Goal: Information Seeking & Learning: Check status

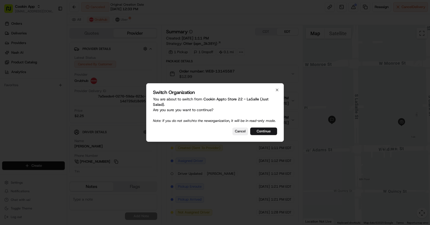
click at [269, 128] on div "Switch Organization You are about to switch from Cookin App to Store 22 - LaSal…" at bounding box center [215, 112] width 138 height 59
click at [268, 134] on button "Continue" at bounding box center [263, 132] width 27 height 8
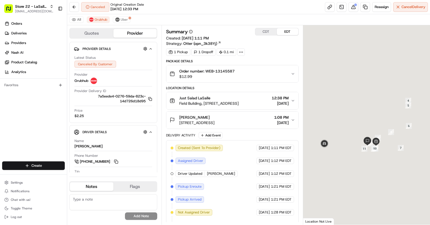
scroll to position [33, 0]
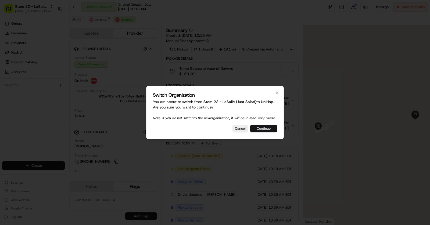
click at [263, 130] on button "Continue" at bounding box center [263, 129] width 27 height 8
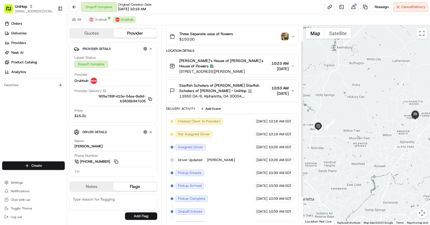
scroll to position [19, 0]
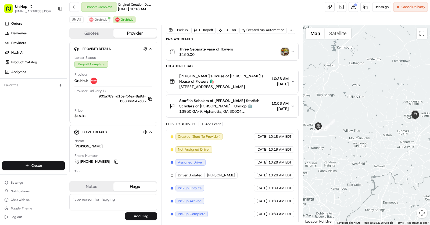
click at [285, 54] on img "button" at bounding box center [285, 52] width 8 height 8
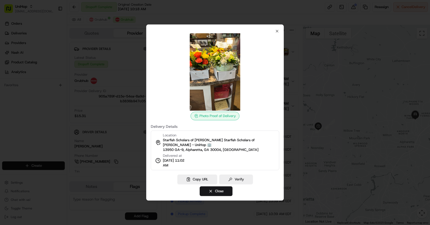
click at [333, 129] on div at bounding box center [215, 112] width 430 height 225
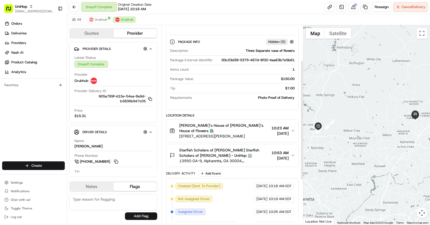
scroll to position [66, 0]
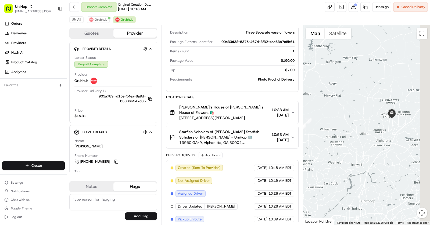
drag, startPoint x: 417, startPoint y: 121, endPoint x: 387, endPoint y: 119, distance: 30.3
click at [387, 119] on div at bounding box center [366, 125] width 127 height 200
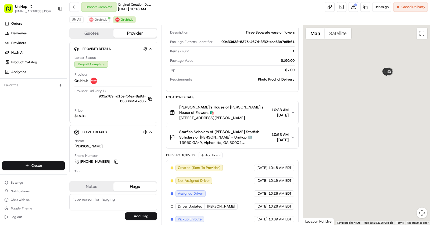
drag, startPoint x: 391, startPoint y: 77, endPoint x: 387, endPoint y: 93, distance: 16.8
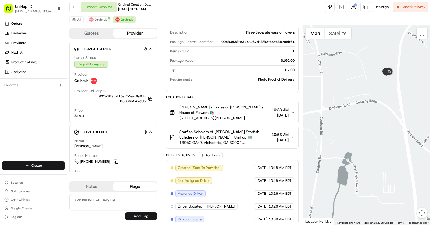
click at [387, 93] on div at bounding box center [366, 125] width 127 height 200
click at [355, 6] on button at bounding box center [354, 7] width 10 height 10
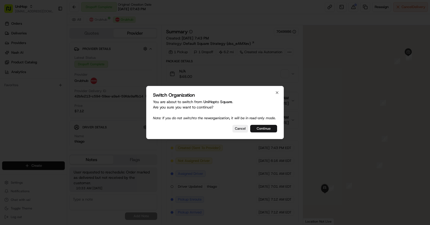
click at [262, 130] on button "Continue" at bounding box center [263, 129] width 27 height 8
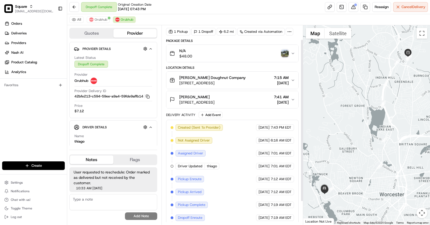
scroll to position [17, 0]
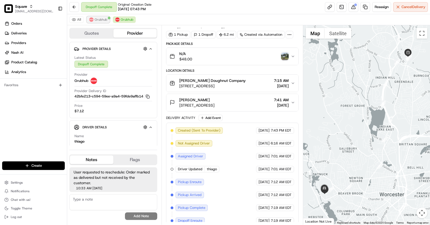
click at [97, 19] on span "Grubhub" at bounding box center [101, 19] width 13 height 4
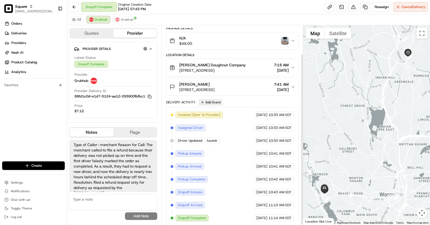
scroll to position [0, 0]
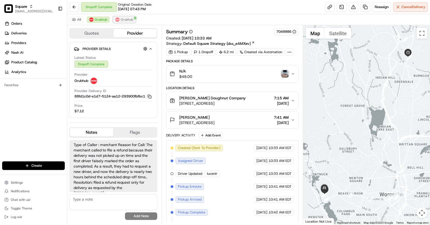
click at [128, 22] on button "Grubhub" at bounding box center [124, 19] width 23 height 6
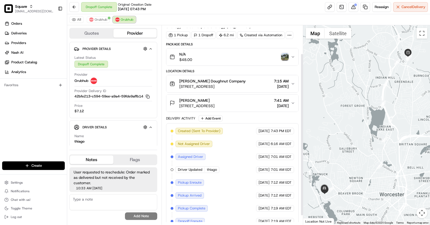
scroll to position [38, 0]
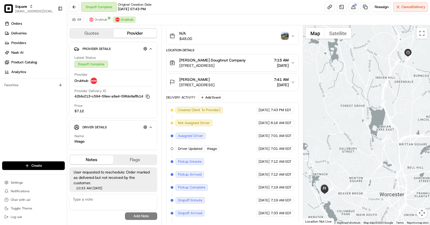
click at [215, 79] on div "Shaina O'Neil" at bounding box center [196, 79] width 35 height 5
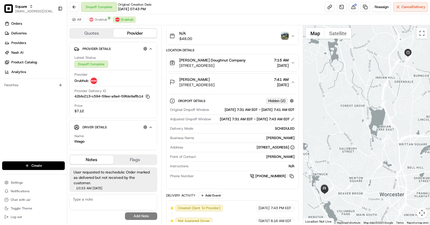
drag, startPoint x: 268, startPoint y: 128, endPoint x: 284, endPoint y: 128, distance: 15.9
click at [284, 122] on div "08/21/2025 7:31 AM EDT - 08/21/2025 7:43 AM EDT" at bounding box center [257, 119] width 75 height 5
click at [215, 84] on span "57 Iroquois St, Worcester, MA 01602, USA" at bounding box center [196, 84] width 35 height 5
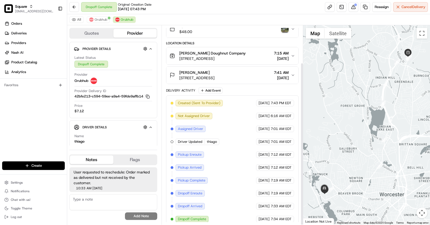
scroll to position [46, 0]
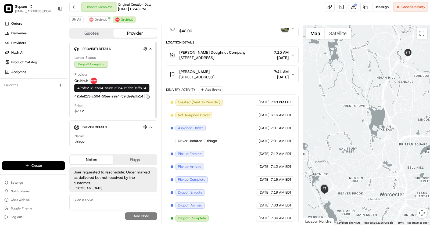
click at [150, 97] on icon "button" at bounding box center [148, 97] width 4 height 4
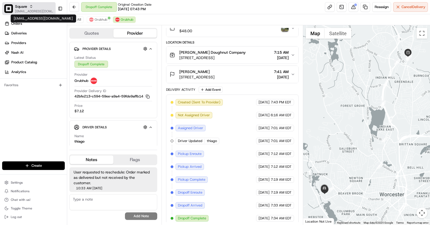
click at [27, 11] on span "[EMAIL_ADDRESS][DOMAIN_NAME]" at bounding box center [34, 11] width 38 height 4
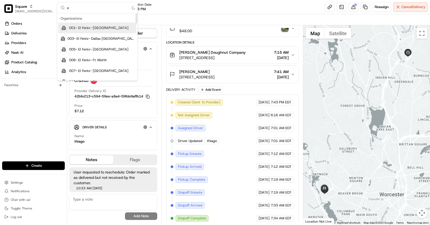
type input "ez"
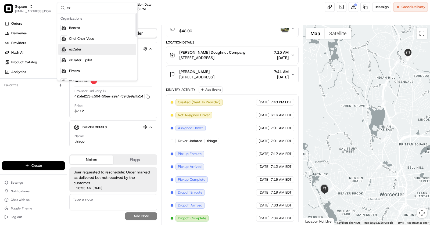
scroll to position [0, 0]
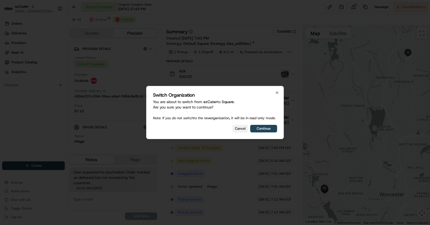
click at [243, 130] on button "Cancel" at bounding box center [241, 129] width 16 height 8
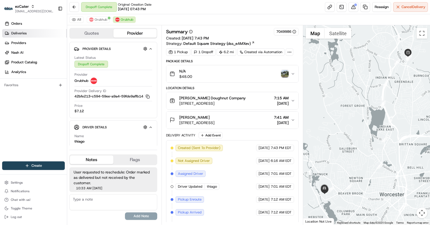
click at [23, 36] on link "Deliveries" at bounding box center [34, 33] width 65 height 9
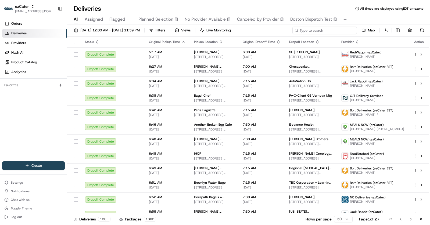
click at [330, 31] on input at bounding box center [325, 31] width 65 height 8
paste input "24PFR3"
type input "24PFR3"
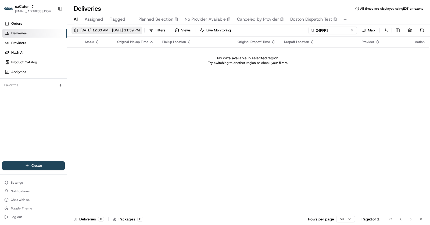
click at [118, 32] on span "08/21/2025 12:00 AM - 08/21/2025 11:59 PM" at bounding box center [109, 30] width 59 height 5
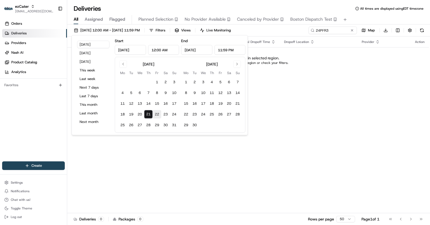
click at [158, 116] on button "22" at bounding box center [157, 114] width 9 height 9
type input "Aug 22, 2025"
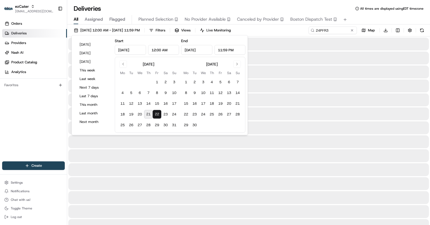
click at [158, 116] on button "22" at bounding box center [157, 114] width 9 height 9
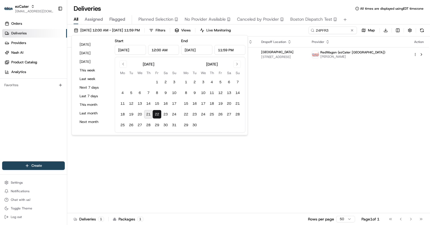
click at [317, 111] on div "Status Original Pickup Time Pickup Location Original Dropoff Time Dropoff Locat…" at bounding box center [248, 125] width 362 height 177
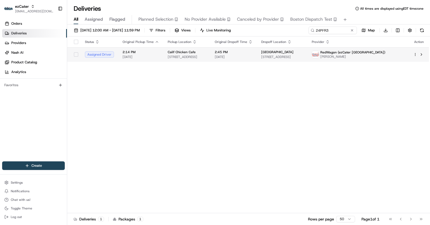
click at [244, 55] on span "[DATE]" at bounding box center [234, 57] width 38 height 4
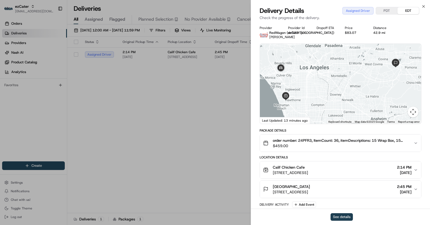
click at [342, 217] on button "See details" at bounding box center [342, 218] width 22 height 8
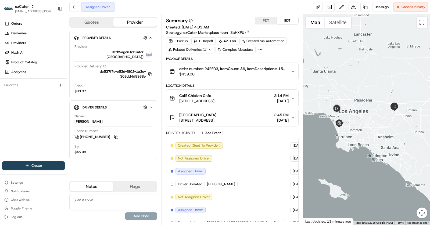
click at [217, 118] on span "101 University Dr, Pomona, CA 91768, United States" at bounding box center [197, 120] width 37 height 5
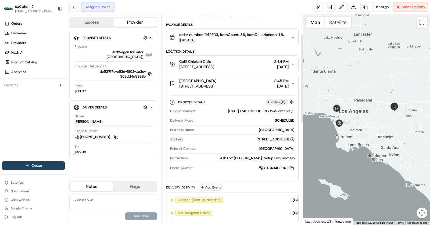
scroll to position [47, 0]
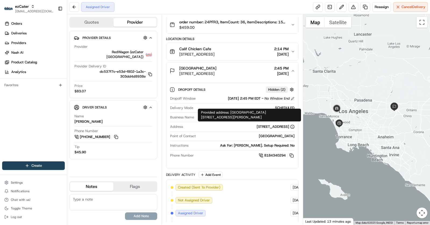
copy div "Loyola Marymount University Dr, Malone 101, Los Angeles, CA, 90045"
drag, startPoint x: 250, startPoint y: 118, endPoint x: 231, endPoint y: 113, distance: 20.2
click at [231, 113] on div "Provided address: Loyola Marymount University Dr, Malone 101, Los Angeles, CA, …" at bounding box center [249, 115] width 103 height 13
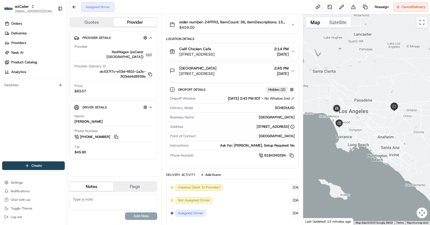
drag, startPoint x: 178, startPoint y: 52, endPoint x: 251, endPoint y: 51, distance: 72.9
click at [215, 51] on div "Calif Chicken Cafe 2140 E El Segundo Blvd #4a, El Segundo, CA 90245, USA" at bounding box center [192, 51] width 45 height 11
click at [215, 52] on span "[STREET_ADDRESS]" at bounding box center [196, 54] width 35 height 5
click at [211, 52] on span "[STREET_ADDRESS]" at bounding box center [196, 54] width 35 height 5
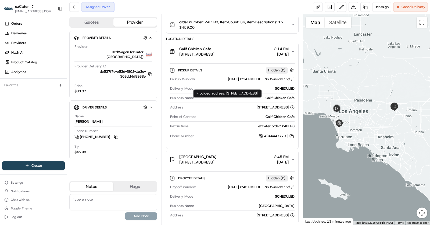
drag, startPoint x: 227, startPoint y: 93, endPoint x: 248, endPoint y: 100, distance: 22.1
click at [248, 98] on div "Provided address: 2140 E El Segundo Blvd, Suite 4A, El Segundo, CA, 90245 Provi…" at bounding box center [227, 94] width 68 height 8
copy div "140 E El Segundo Blvd, Suite 4A, El Segundo, CA, 90245"
copy div "2140 E El Segundo Blvd, Suite 4A, El Segundo, CA, 90245"
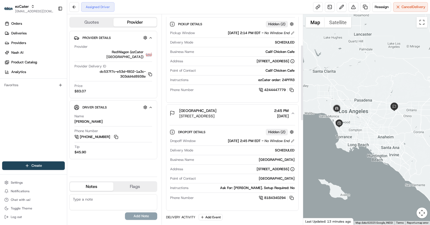
scroll to position [102, 0]
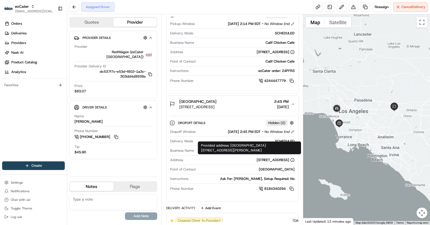
drag, startPoint x: 250, startPoint y: 150, endPoint x: 234, endPoint y: 148, distance: 16.6
click at [234, 148] on div "Provided address: Loyola Marymount University Dr, Malone 101, Los Angeles, CA, …" at bounding box center [249, 148] width 103 height 13
drag, startPoint x: 231, startPoint y: 146, endPoint x: 253, endPoint y: 149, distance: 21.8
click at [253, 149] on div "Provided address: Loyola Marymount University Dr, Malone 101, Los Angeles, CA, …" at bounding box center [249, 148] width 103 height 13
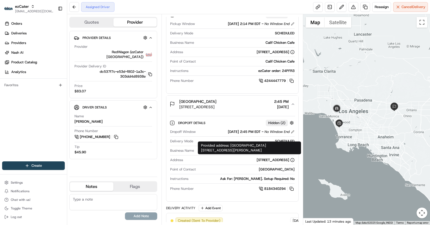
copy div "oyola Marymount University Dr, Malone 101, Los Angeles, CA, 90045"
drag, startPoint x: 251, startPoint y: 150, endPoint x: 232, endPoint y: 147, distance: 19.4
click at [232, 147] on div "Provided address: Loyola Marymount University Dr, Malone 101, Los Angeles, CA, …" at bounding box center [249, 148] width 103 height 13
copy div "Loyola Marymount University Dr, Malone 101, Los Angeles, CA, 90045"
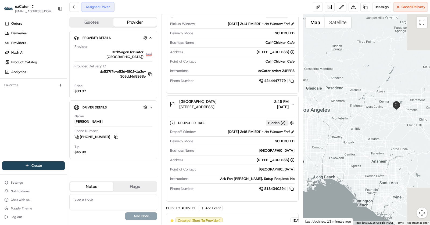
drag, startPoint x: 372, startPoint y: 119, endPoint x: 326, endPoint y: 140, distance: 50.6
click at [326, 140] on div at bounding box center [366, 119] width 127 height 211
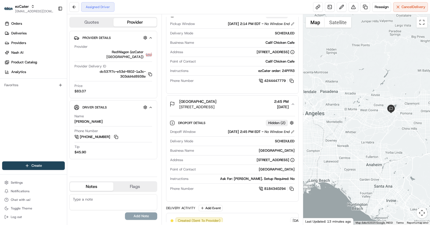
drag, startPoint x: 380, startPoint y: 118, endPoint x: 355, endPoint y: 118, distance: 24.5
click at [355, 118] on div at bounding box center [366, 119] width 127 height 211
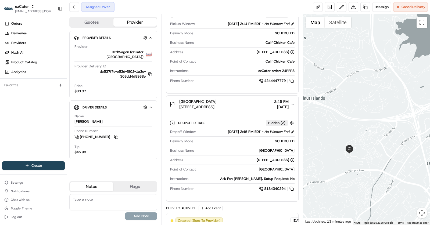
drag, startPoint x: 345, startPoint y: 173, endPoint x: 354, endPoint y: 153, distance: 21.8
click at [354, 153] on div at bounding box center [366, 119] width 127 height 211
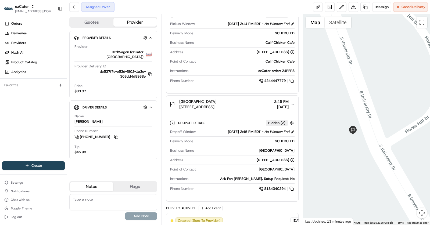
drag, startPoint x: 353, startPoint y: 128, endPoint x: 353, endPoint y: 99, distance: 29.1
click at [353, 99] on div at bounding box center [366, 119] width 127 height 211
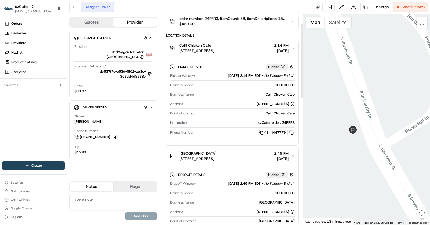
scroll to position [0, 0]
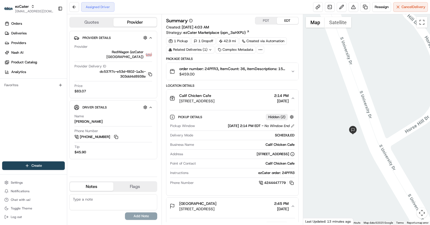
click at [215, 94] on div "Calif Chicken Cafe" at bounding box center [196, 95] width 35 height 5
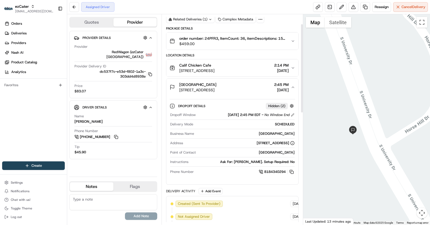
scroll to position [33, 0]
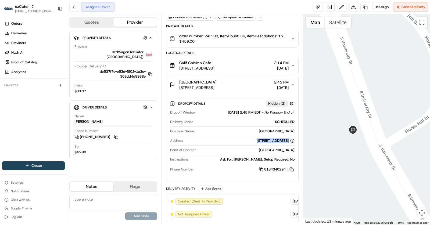
copy div "101 University Dr, Pomona, CA 91768, United States"
drag, startPoint x: 204, startPoint y: 140, endPoint x: 289, endPoint y: 145, distance: 84.9
click at [289, 145] on div "Dropoff Window 08/22/2025 2:45 PM EDT - No Window End Delivery Mode SCHEDULED B…" at bounding box center [233, 141] width 126 height 67
click at [217, 85] on span "101 University Dr, Pomona, CA 91768, United States" at bounding box center [197, 87] width 37 height 5
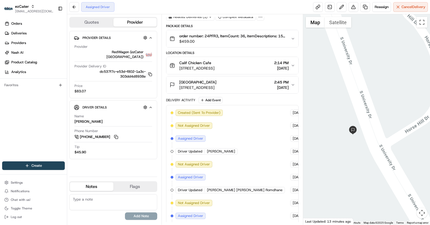
click at [217, 85] on span "101 University Dr, Pomona, CA 91768, United States" at bounding box center [197, 87] width 37 height 5
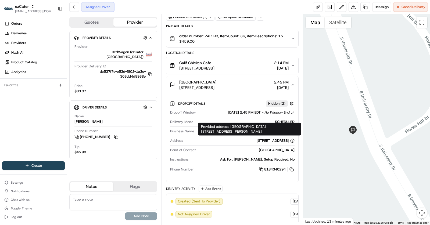
drag, startPoint x: 255, startPoint y: 130, endPoint x: 231, endPoint y: 129, distance: 24.3
click at [231, 129] on div "Provided address: Loyola Marymount University Dr, Malone 101, Los Angeles, CA, …" at bounding box center [249, 129] width 103 height 13
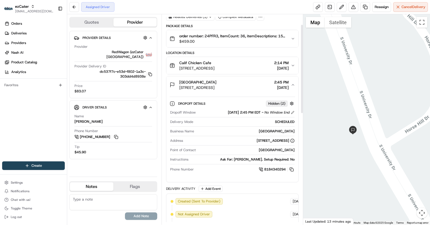
scroll to position [0, 0]
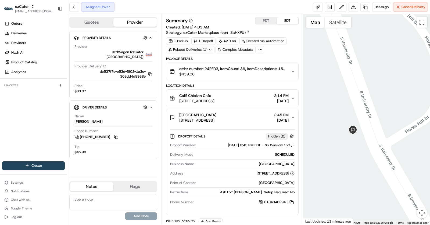
click at [211, 49] on icon at bounding box center [211, 49] width 2 height 1
click at [207, 59] on span "ord_g9zCxWSNJr9dxXWgcm2juf" at bounding box center [195, 61] width 53 height 5
click at [215, 120] on span "101 University Dr, Pomona, CA 91768, United States" at bounding box center [197, 120] width 37 height 5
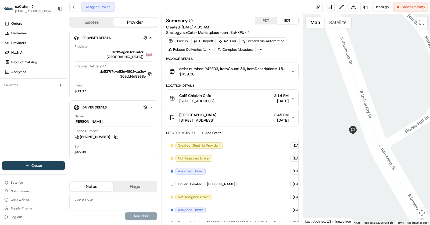
click at [217, 118] on span "101 University Dr, Pomona, CA 91768, United States" at bounding box center [197, 120] width 37 height 5
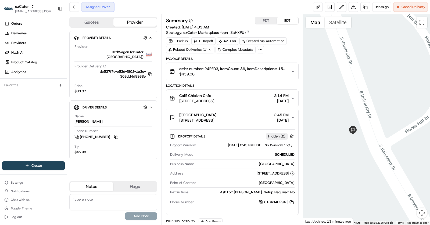
click at [208, 50] on div "Related Deliveries (1)" at bounding box center [190, 50] width 48 height 8
click at [203, 62] on span "ord_g9zCxWSNJr9dxXWgcm2juf" at bounding box center [195, 61] width 53 height 5
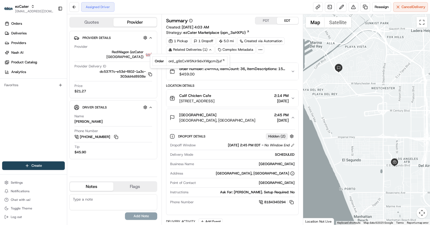
click at [203, 118] on span "Loyola Marymount University Dr #1, Los Angeles, CA 90045, USA" at bounding box center [217, 120] width 76 height 5
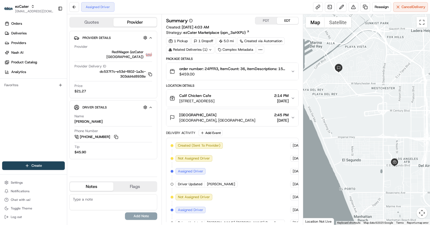
click at [218, 120] on span "Loyola Marymount University Dr #1, Los Angeles, CA 90045, USA" at bounding box center [217, 120] width 76 height 5
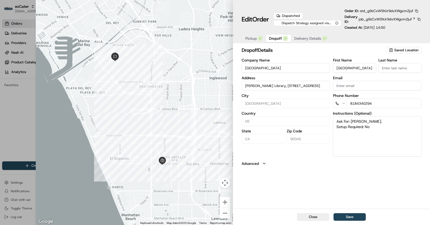
click at [278, 41] on span "Dropoff" at bounding box center [275, 38] width 13 height 5
click at [281, 87] on input "[PERSON_NAME] Library, [STREET_ADDRESS]" at bounding box center [286, 86] width 89 height 10
click at [349, 169] on div "dropoff Details Saved Location Company Name [GEOGRAPHIC_DATA] Address [PERSON_N…" at bounding box center [331, 127] width 197 height 164
click at [308, 39] on span "Delivery Details" at bounding box center [308, 38] width 27 height 5
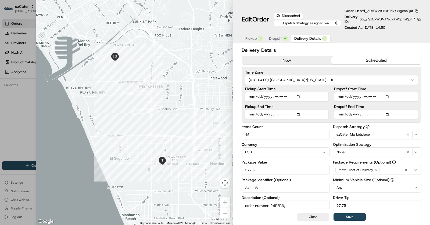
click at [275, 37] on span "Dropoff" at bounding box center [275, 38] width 13 height 5
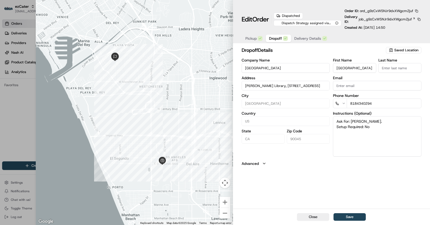
click at [271, 87] on input "[PERSON_NAME] Library, [STREET_ADDRESS]" at bounding box center [286, 86] width 89 height 10
click at [320, 185] on div "dropoff Details Saved Location Company Name [GEOGRAPHIC_DATA] Address [PERSON_N…" at bounding box center [331, 127] width 197 height 164
click at [311, 215] on button "Close" at bounding box center [313, 218] width 32 height 8
type input "+1"
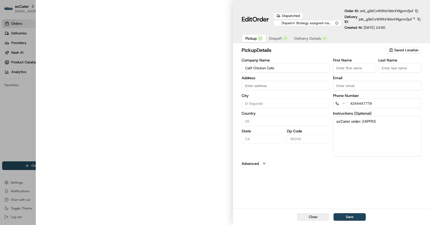
type input "[STREET_ADDRESS]"
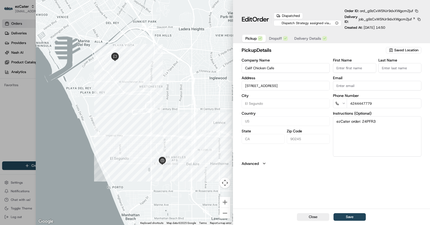
click at [274, 42] on div "Pickup Dropoff Delivery Details" at bounding box center [286, 39] width 89 height 10
click at [274, 39] on span "Dropoff" at bounding box center [275, 38] width 13 height 5
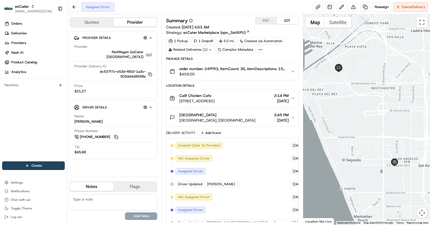
click at [229, 118] on span "[GEOGRAPHIC_DATA], [GEOGRAPHIC_DATA]" at bounding box center [217, 120] width 76 height 5
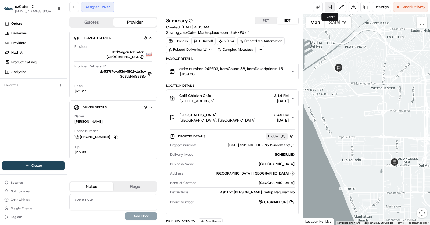
click at [329, 7] on link at bounding box center [330, 7] width 10 height 10
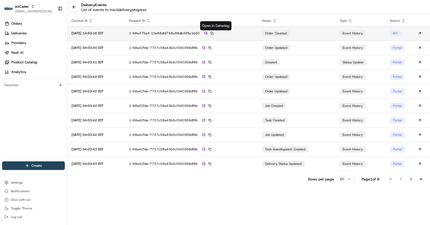
click at [215, 32] on button at bounding box center [212, 33] width 5 height 5
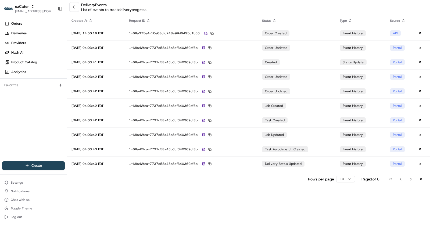
click at [351, 179] on html "ezCater [EMAIL_ADDRESS][DOMAIN_NAME] Toggle Sidebar Orders Deliveries Providers…" at bounding box center [215, 112] width 430 height 225
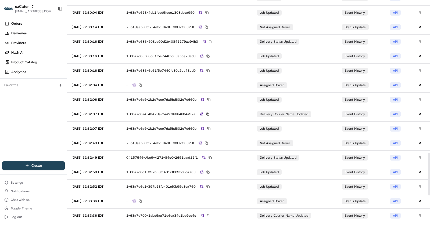
scroll to position [960, 0]
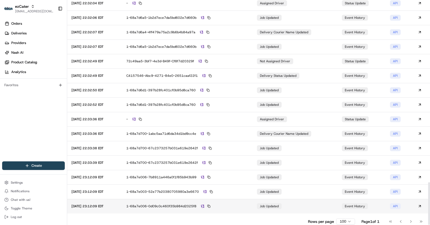
click at [249, 204] on div "1-68a7e006-0d09c0c460f35b984d2025f8" at bounding box center [187, 206] width 122 height 5
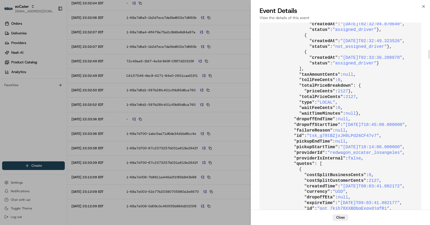
scroll to position [600, 0]
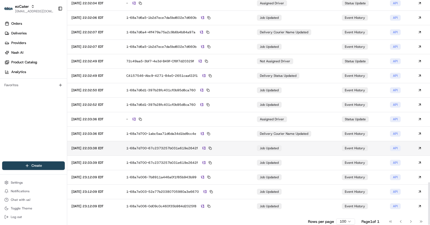
click at [249, 147] on div "1-68a7d700-67c2373257b031e619e2642f" at bounding box center [187, 148] width 122 height 5
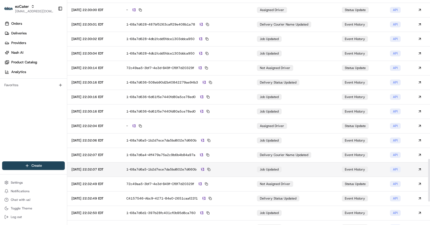
scroll to position [960, 0]
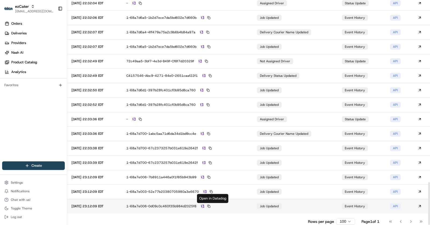
click at [204, 207] on img at bounding box center [202, 206] width 3 height 3
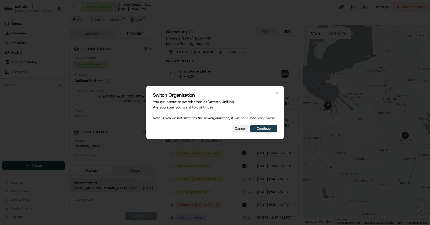
click at [257, 130] on button "Continue" at bounding box center [263, 129] width 27 height 8
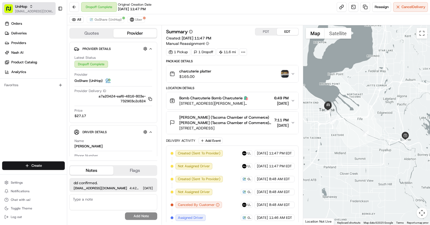
click at [32, 9] on div "UniHop" at bounding box center [34, 6] width 38 height 5
click at [24, 9] on span "UniHop" at bounding box center [21, 6] width 12 height 5
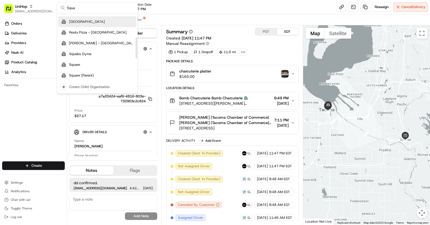
scroll to position [77, 0]
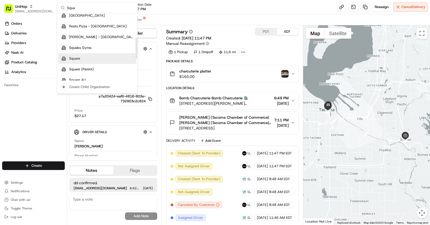
type input "Squa"
click at [84, 58] on div "Square" at bounding box center [97, 58] width 78 height 11
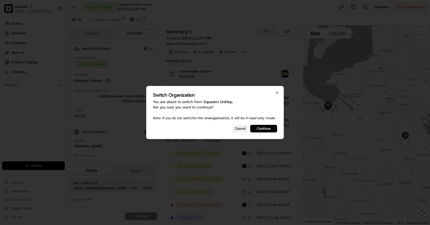
click at [239, 130] on button "Cancel" at bounding box center [241, 129] width 16 height 8
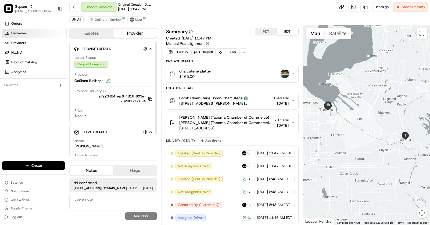
click at [25, 29] on link "Deliveries" at bounding box center [34, 33] width 65 height 9
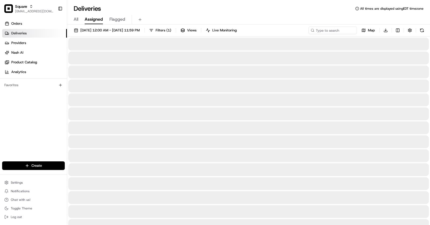
click at [324, 24] on div "All Assigned Flagged" at bounding box center [248, 19] width 363 height 9
click at [324, 30] on input at bounding box center [325, 31] width 65 height 8
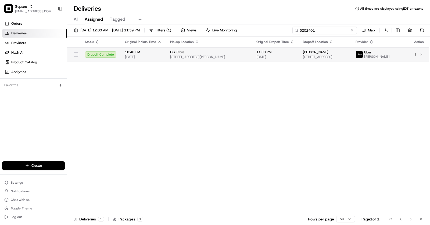
type input "5202401"
click at [303, 55] on span "[STREET_ADDRESS]" at bounding box center [325, 57] width 44 height 4
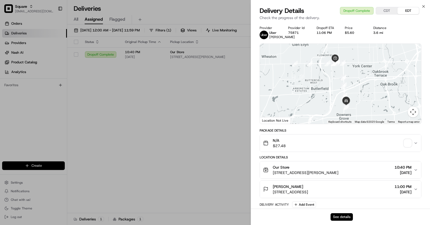
click at [340, 215] on button "See details" at bounding box center [342, 218] width 22 height 8
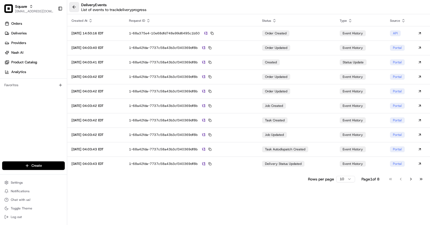
click at [76, 7] on button at bounding box center [74, 7] width 10 height 10
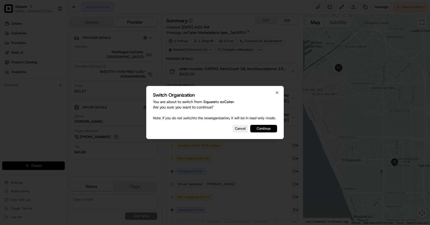
click at [265, 129] on button "Continue" at bounding box center [263, 129] width 27 height 8
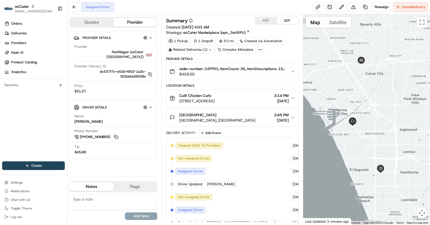
click at [256, 120] on span "[GEOGRAPHIC_DATA], [GEOGRAPHIC_DATA]" at bounding box center [217, 120] width 76 height 5
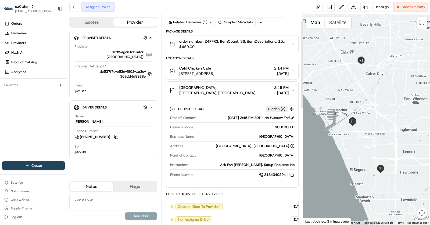
scroll to position [34, 0]
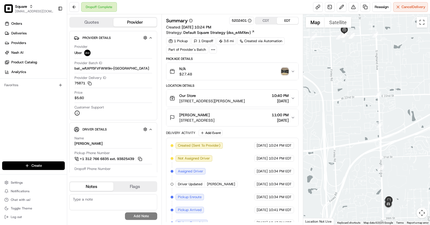
scroll to position [43, 0]
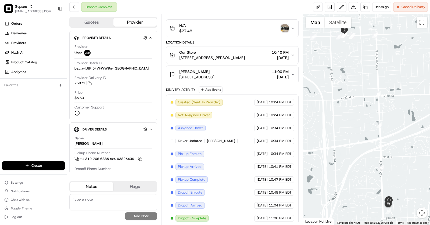
click at [286, 24] on img "button" at bounding box center [285, 28] width 8 height 8
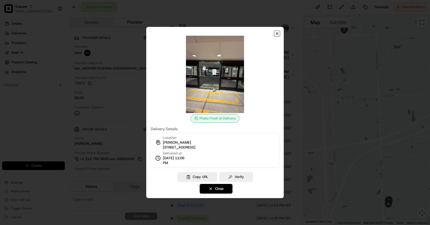
click at [278, 35] on icon "button" at bounding box center [277, 33] width 4 height 4
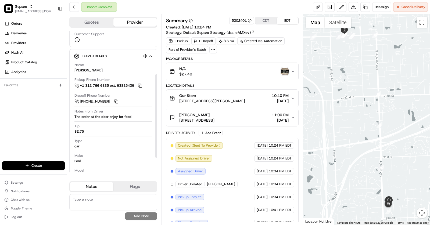
scroll to position [98, 0]
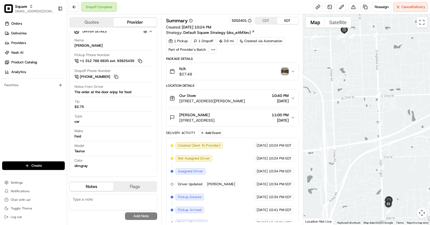
click at [284, 68] on img "button" at bounding box center [285, 72] width 8 height 8
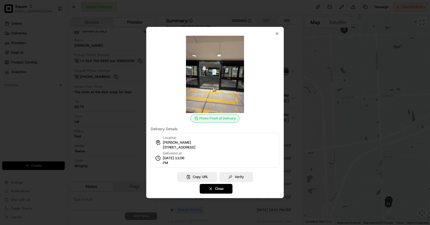
drag, startPoint x: 190, startPoint y: 161, endPoint x: 157, endPoint y: 139, distance: 39.2
click at [157, 139] on div "Location [PERSON_NAME] [STREET_ADDRESS] Delivered at [DATE] 11:06 PM" at bounding box center [215, 150] width 129 height 35
drag, startPoint x: 235, startPoint y: 119, endPoint x: 189, endPoint y: 121, distance: 46.6
click at [189, 121] on div "Photo Proof of Delivery" at bounding box center [215, 79] width 129 height 87
click at [196, 144] on div "Location [PERSON_NAME] [STREET_ADDRESS]" at bounding box center [179, 143] width 33 height 15
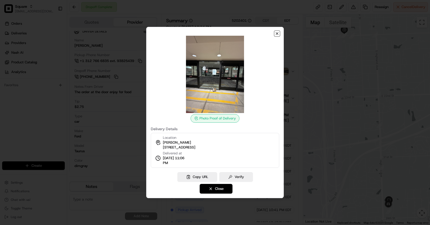
click at [277, 35] on icon "button" at bounding box center [277, 33] width 4 height 4
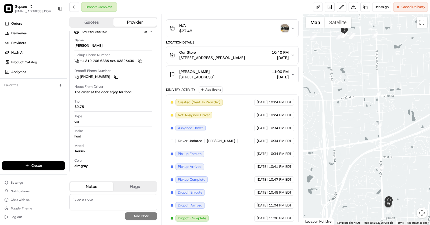
click at [215, 70] on div "[PERSON_NAME]" at bounding box center [196, 71] width 35 height 5
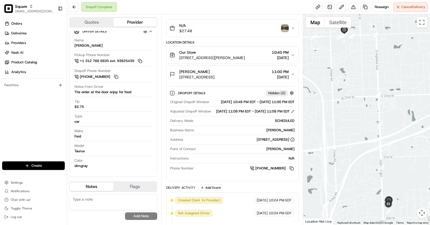
click at [215, 70] on div "[PERSON_NAME]" at bounding box center [196, 71] width 35 height 5
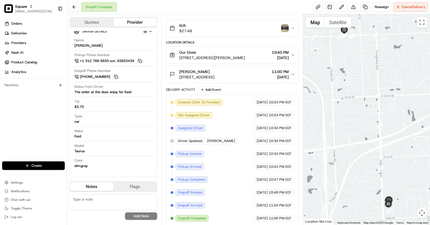
click at [215, 70] on div "[PERSON_NAME]" at bounding box center [196, 71] width 35 height 5
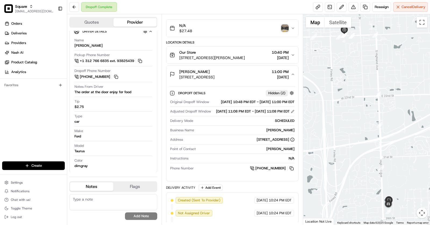
click at [215, 76] on span "[STREET_ADDRESS]" at bounding box center [196, 77] width 35 height 5
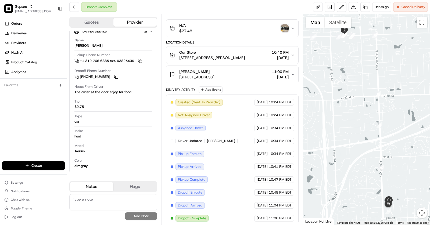
click at [243, 66] on button "[PERSON_NAME] [STREET_ADDRESS] 11:00 PM [DATE]" at bounding box center [233, 74] width 132 height 17
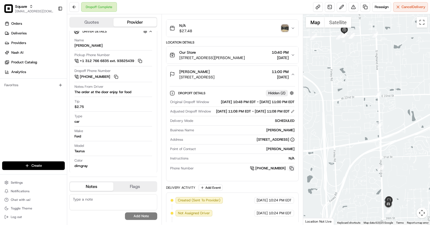
click at [293, 172] on button at bounding box center [292, 169] width 6 height 6
click at [103, 205] on textarea at bounding box center [113, 203] width 88 height 16
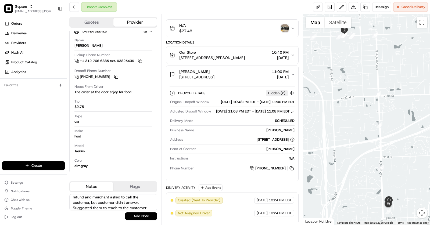
scroll to position [18, 0]
type textarea "Merchant called to report that their customer didn't receive the order. I asked…"
click at [135, 213] on button "Add Note" at bounding box center [141, 217] width 32 height 8
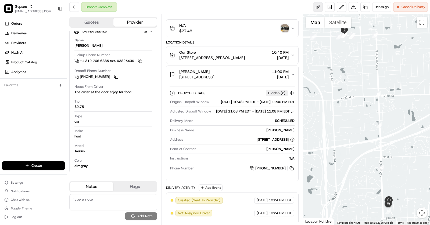
scroll to position [0, 0]
